Goal: Task Accomplishment & Management: Use online tool/utility

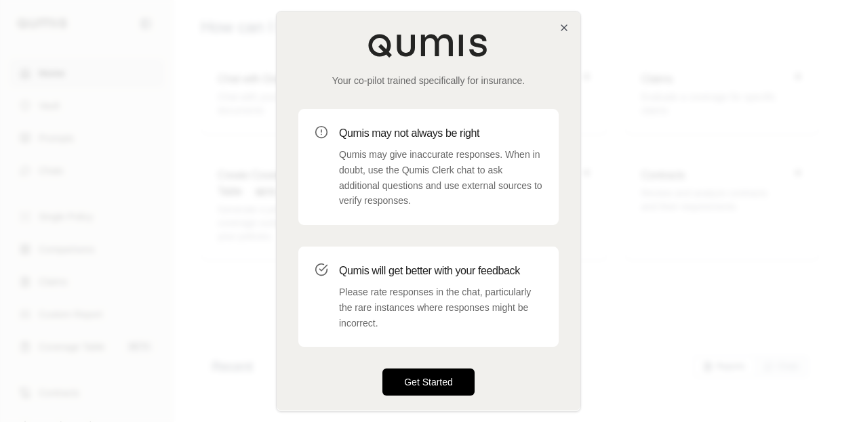
click at [438, 386] on button "Get Started" at bounding box center [428, 382] width 92 height 27
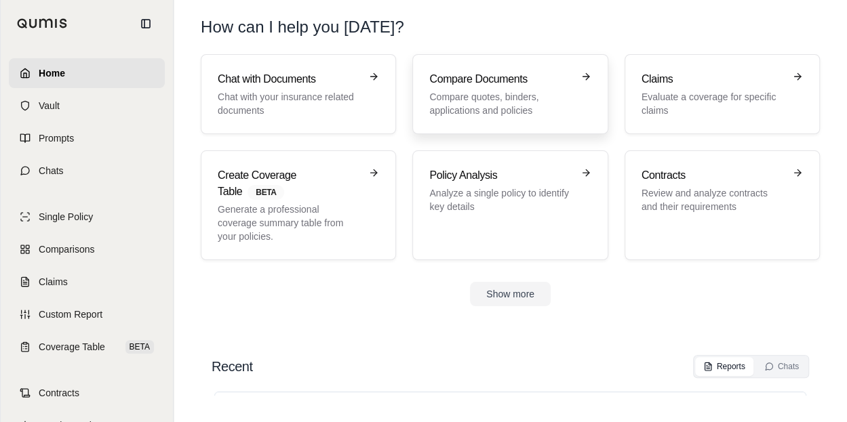
click at [531, 115] on p "Compare quotes, binders, applications and policies" at bounding box center [500, 103] width 142 height 27
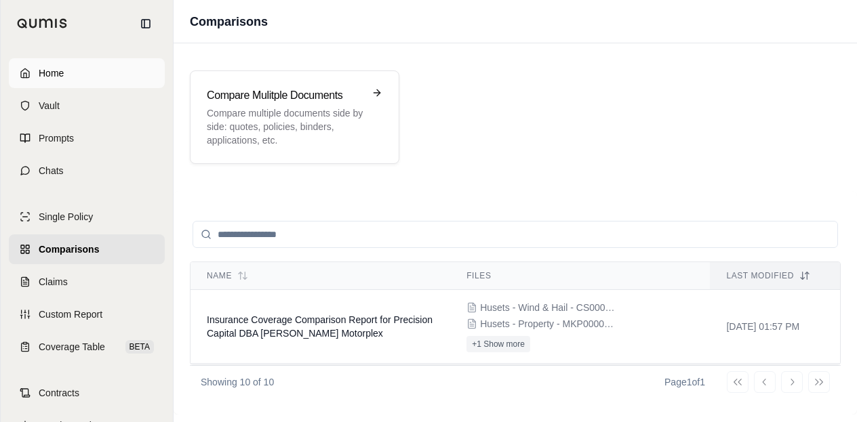
click at [84, 66] on link "Home" at bounding box center [87, 73] width 156 height 30
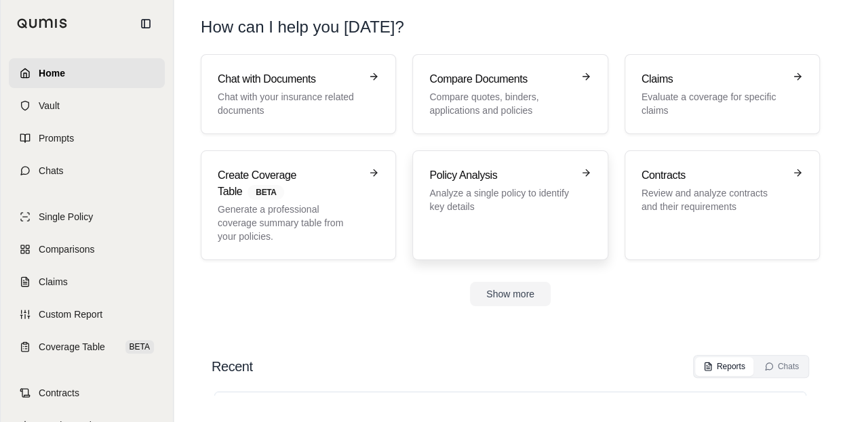
click at [499, 184] on div "Policy Analysis Analyze a single policy to identify key details" at bounding box center [500, 190] width 142 height 46
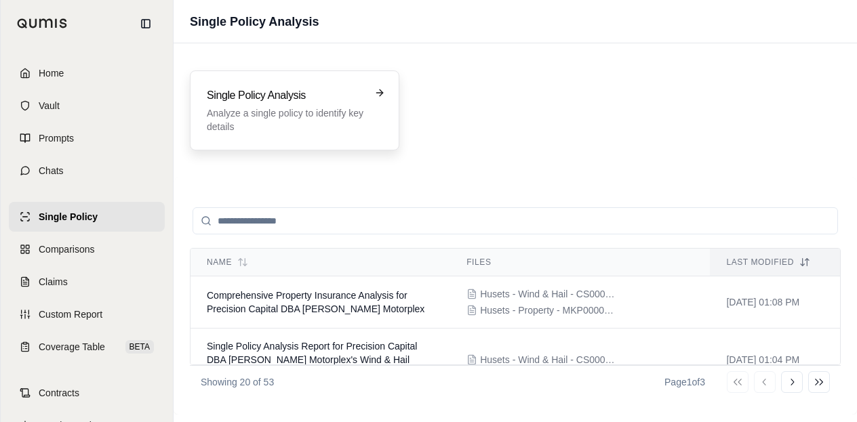
click at [315, 134] on div "Single Policy Analysis Analyze a single policy to identify key details" at bounding box center [294, 111] width 209 height 80
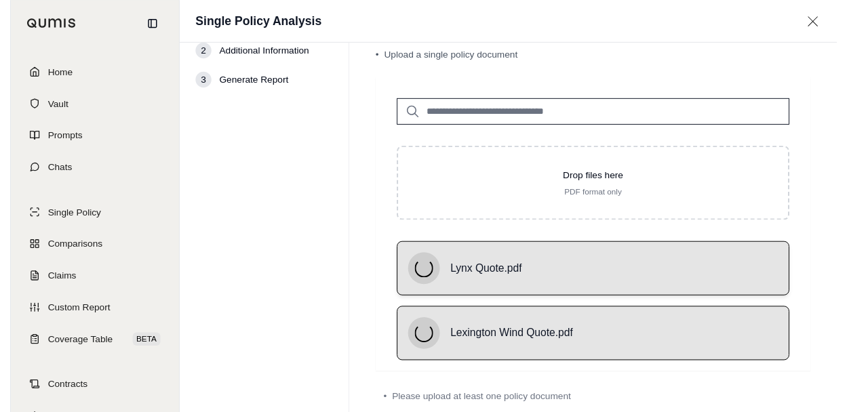
scroll to position [68, 0]
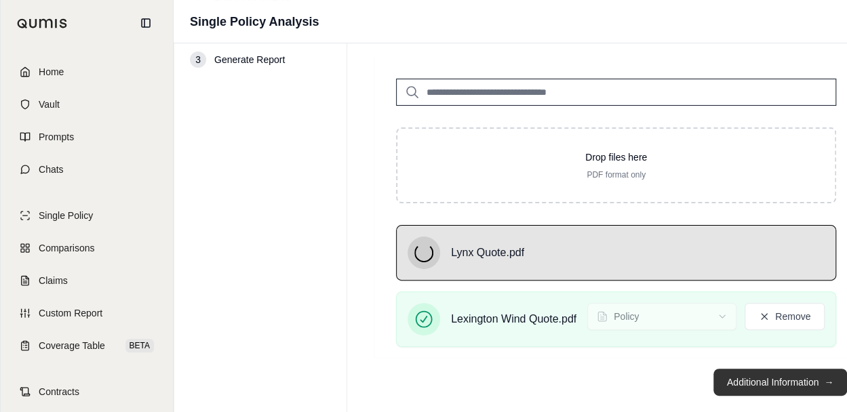
click at [742, 384] on button "Additional Information →" at bounding box center [780, 382] width 134 height 27
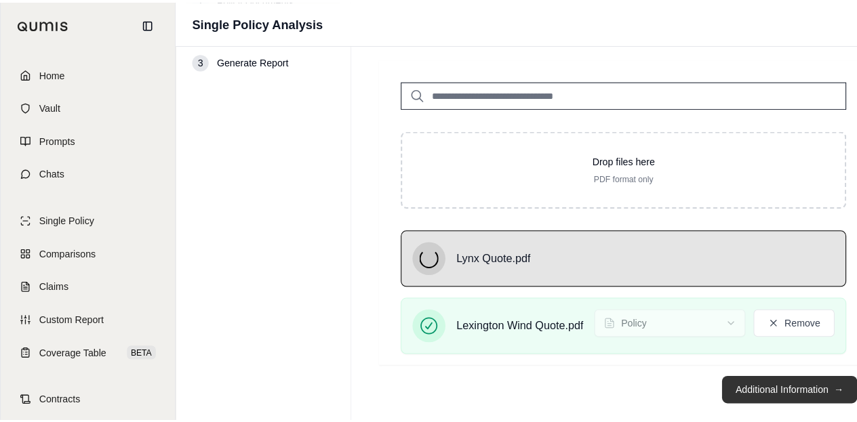
scroll to position [0, 0]
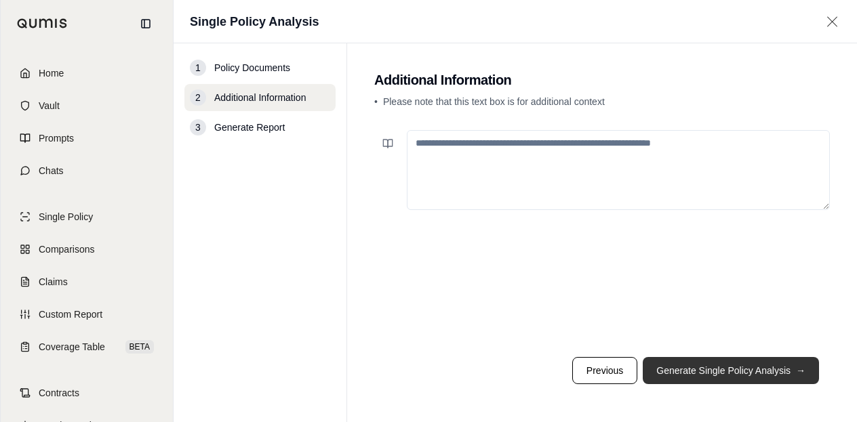
click at [747, 365] on button "Generate Single Policy Analysis →" at bounding box center [731, 370] width 176 height 27
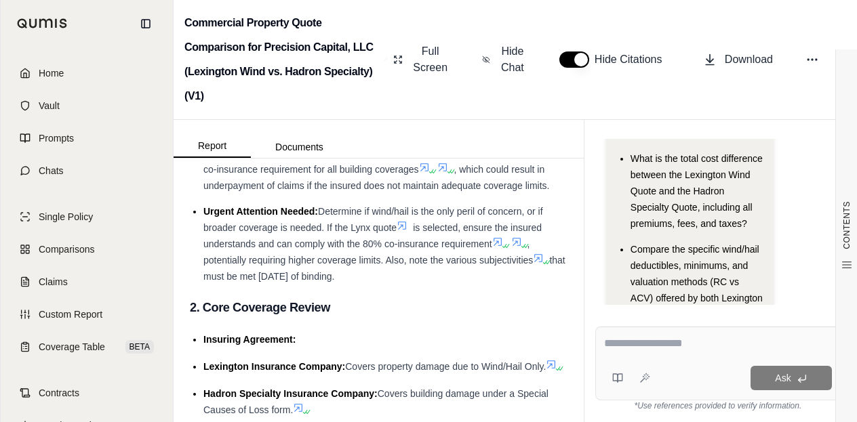
scroll to position [339, 0]
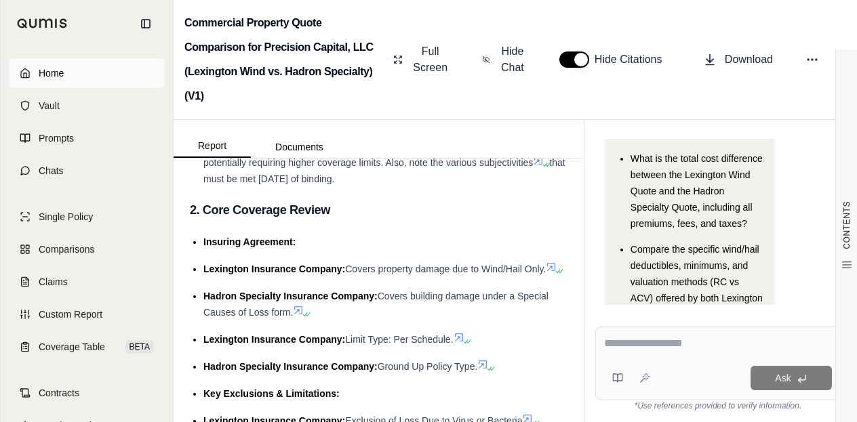
click at [60, 71] on span "Home" at bounding box center [51, 73] width 25 height 14
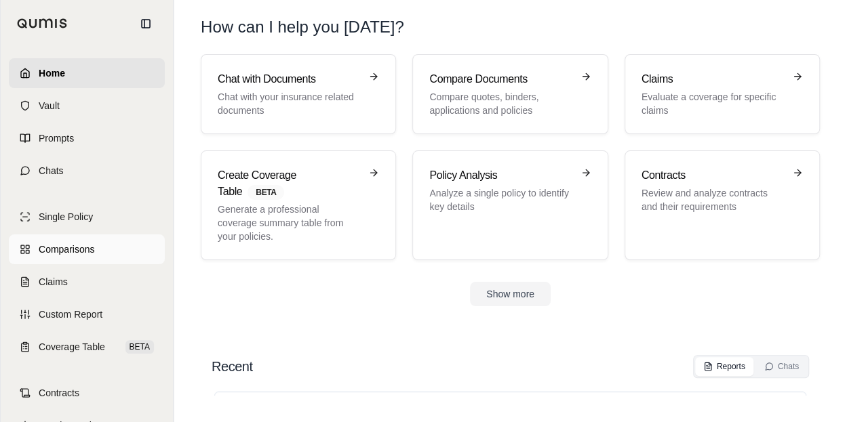
click at [80, 245] on span "Comparisons" at bounding box center [67, 250] width 56 height 14
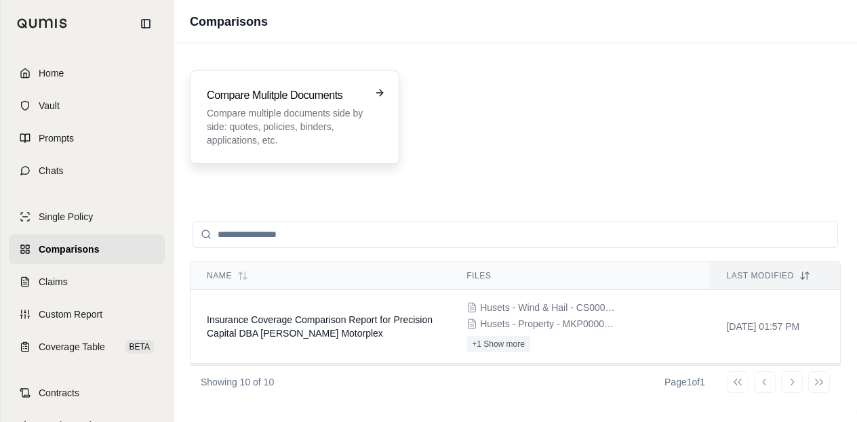
click at [327, 110] on p "Compare multiple documents side by side: quotes, policies, binders, application…" at bounding box center [285, 126] width 157 height 41
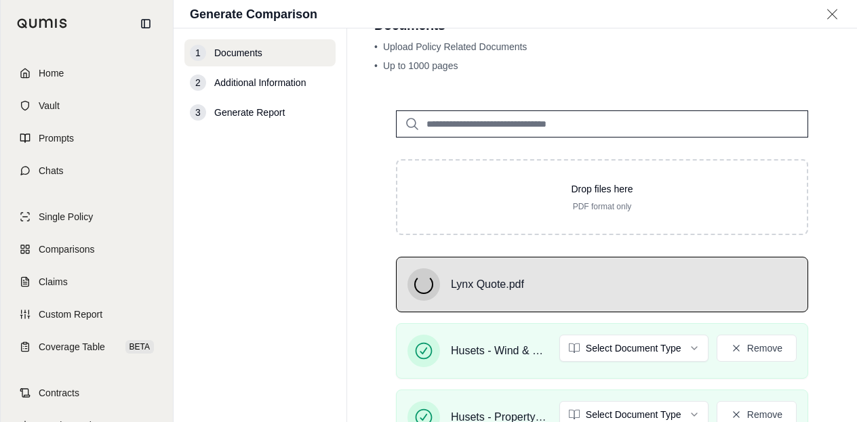
scroll to position [136, 0]
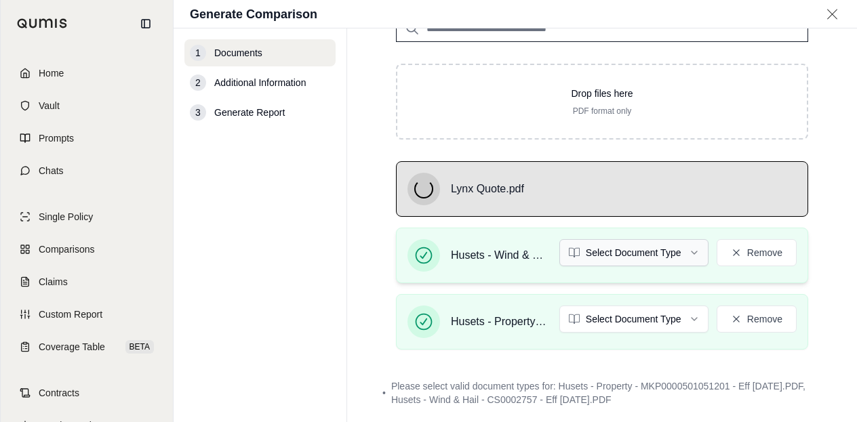
click at [641, 252] on html "Home Vault Prompts Chats Single Policy Comparisons Claims Custom Report Coverag…" at bounding box center [428, 211] width 857 height 422
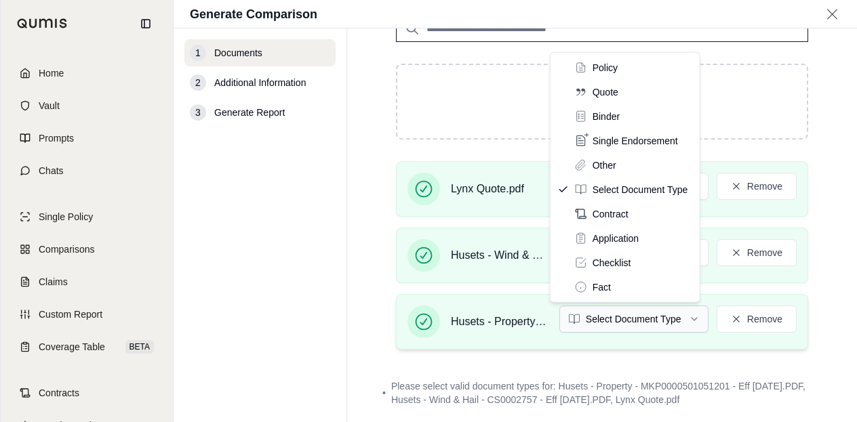
click at [659, 320] on html "Home Vault Prompts Chats Single Policy Comparisons Claims Custom Report Coverag…" at bounding box center [428, 211] width 857 height 422
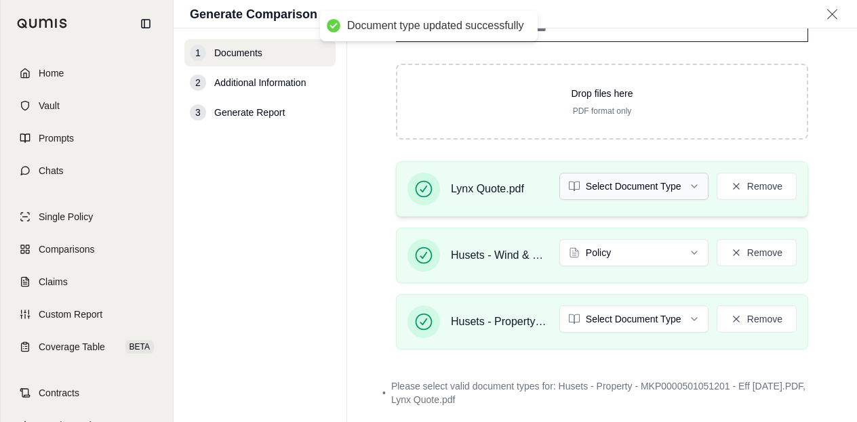
click at [641, 176] on html "Document type updated successfully Home Vault Prompts Chats Single Policy Compa…" at bounding box center [428, 211] width 857 height 422
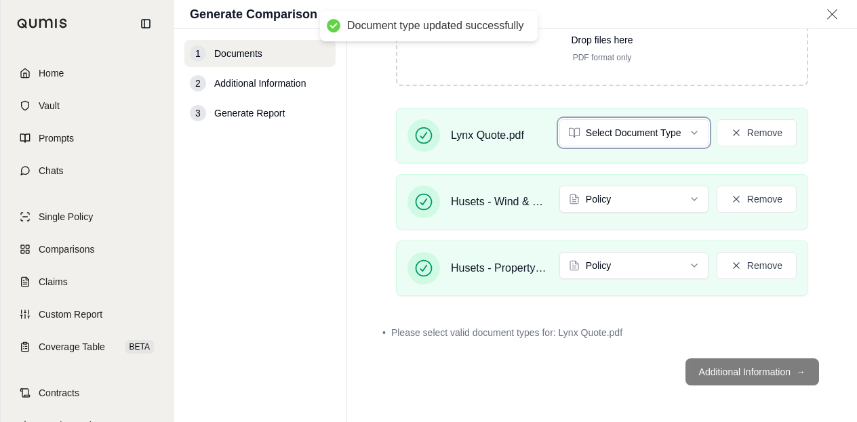
scroll to position [151, 0]
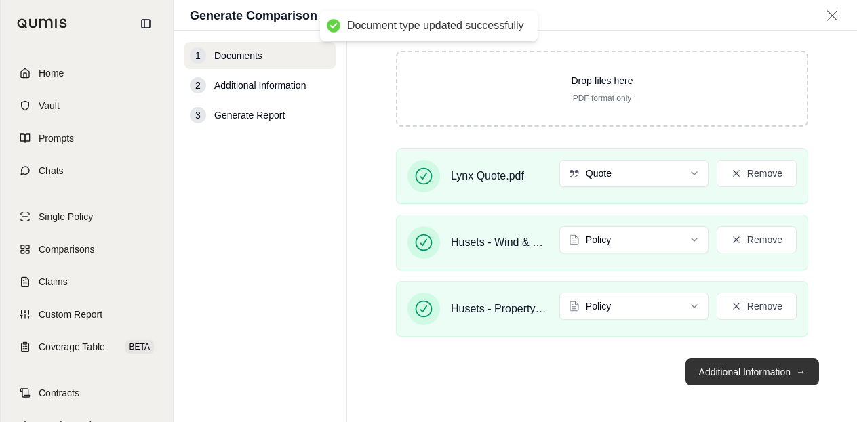
click at [761, 374] on button "Additional Information →" at bounding box center [752, 372] width 134 height 27
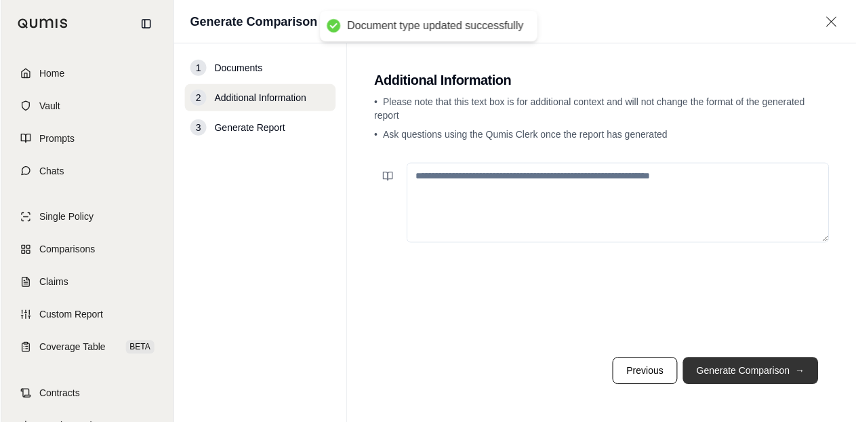
scroll to position [0, 0]
click at [574, 206] on textarea at bounding box center [618, 203] width 423 height 80
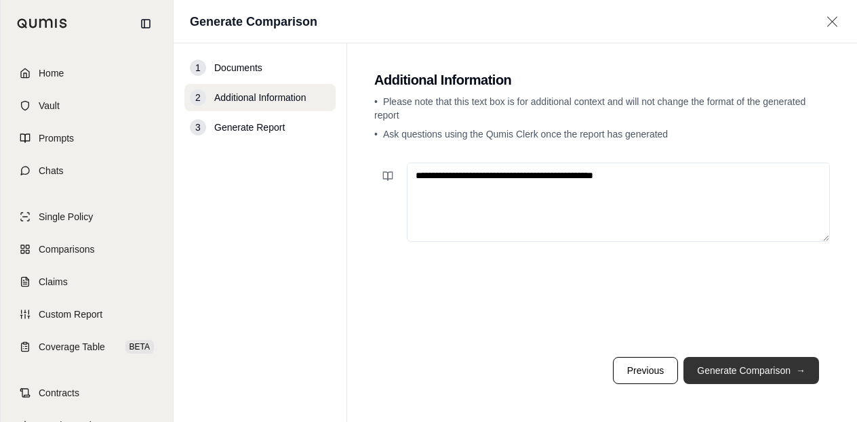
type textarea "**********"
click at [788, 378] on button "Generate Comparison →" at bounding box center [751, 370] width 136 height 27
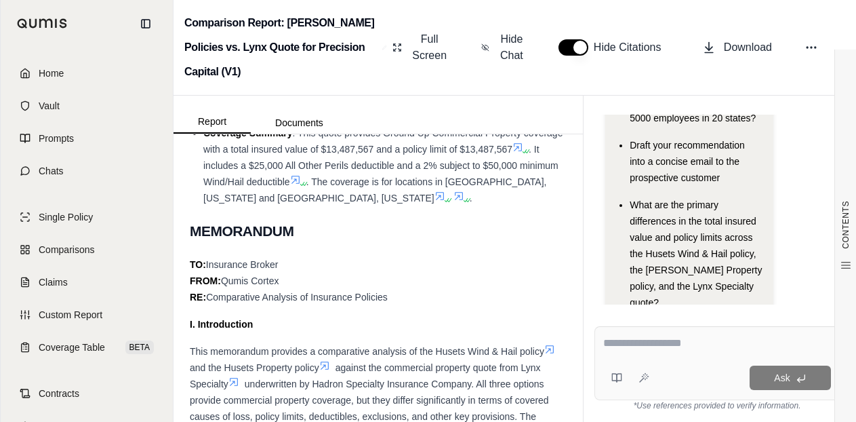
scroll to position [1085, 0]
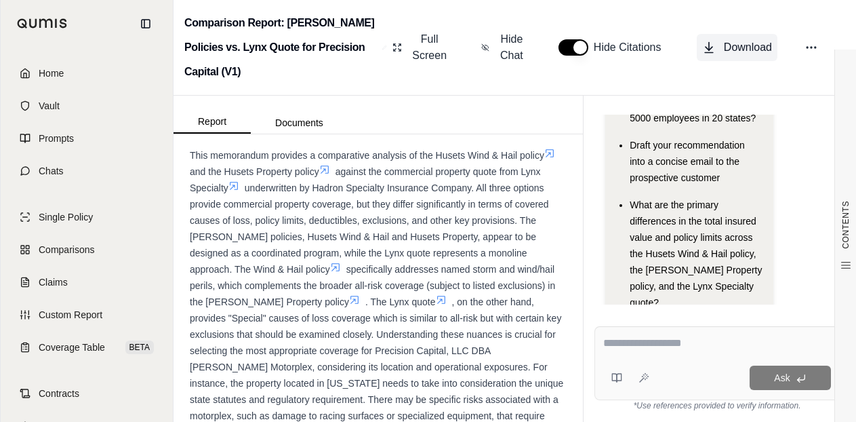
click at [727, 42] on span "Download" at bounding box center [748, 47] width 48 height 16
